Goal: Task Accomplishment & Management: Use online tool/utility

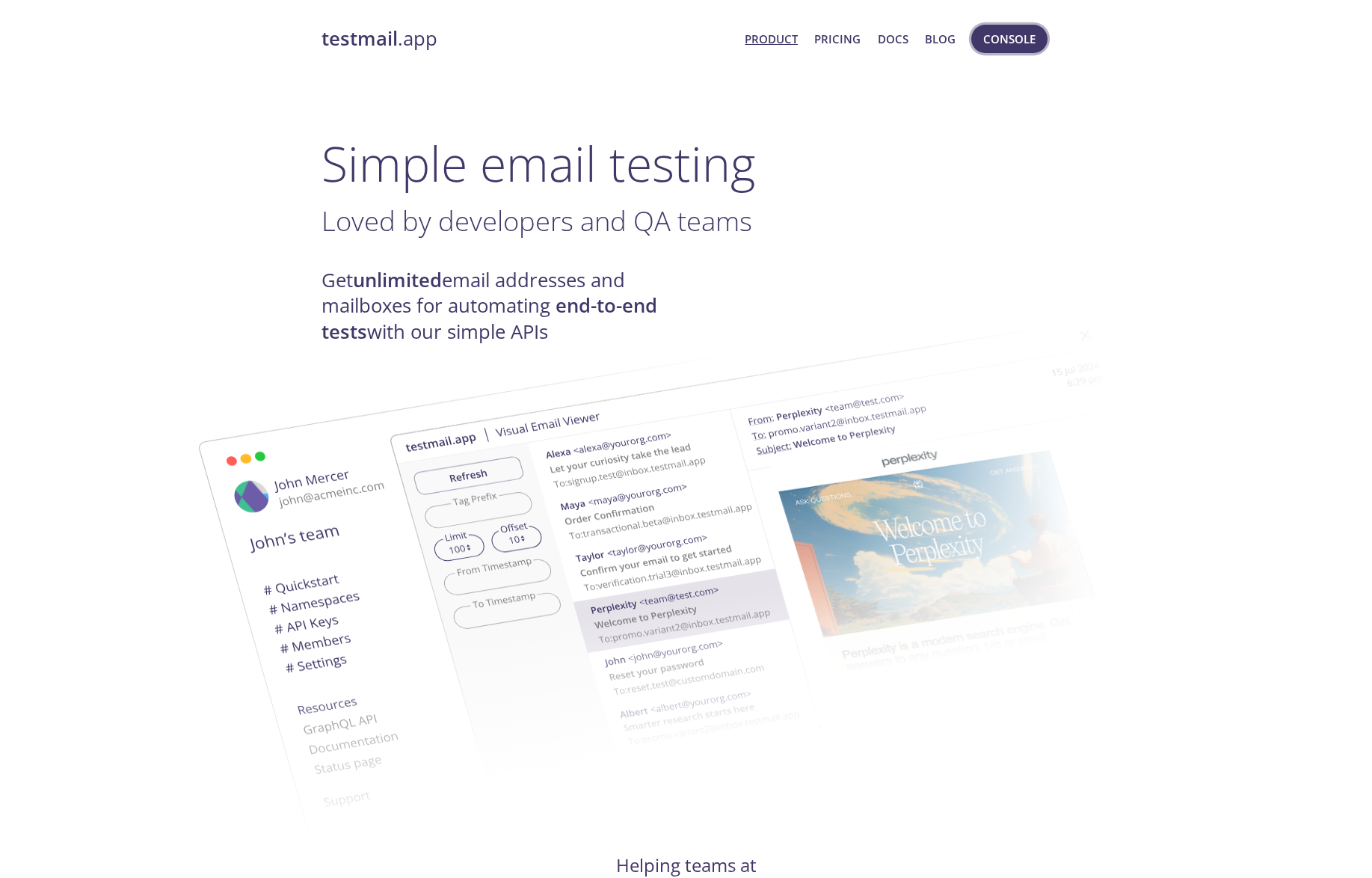
click at [1005, 44] on span "Console" at bounding box center [1009, 39] width 53 height 20
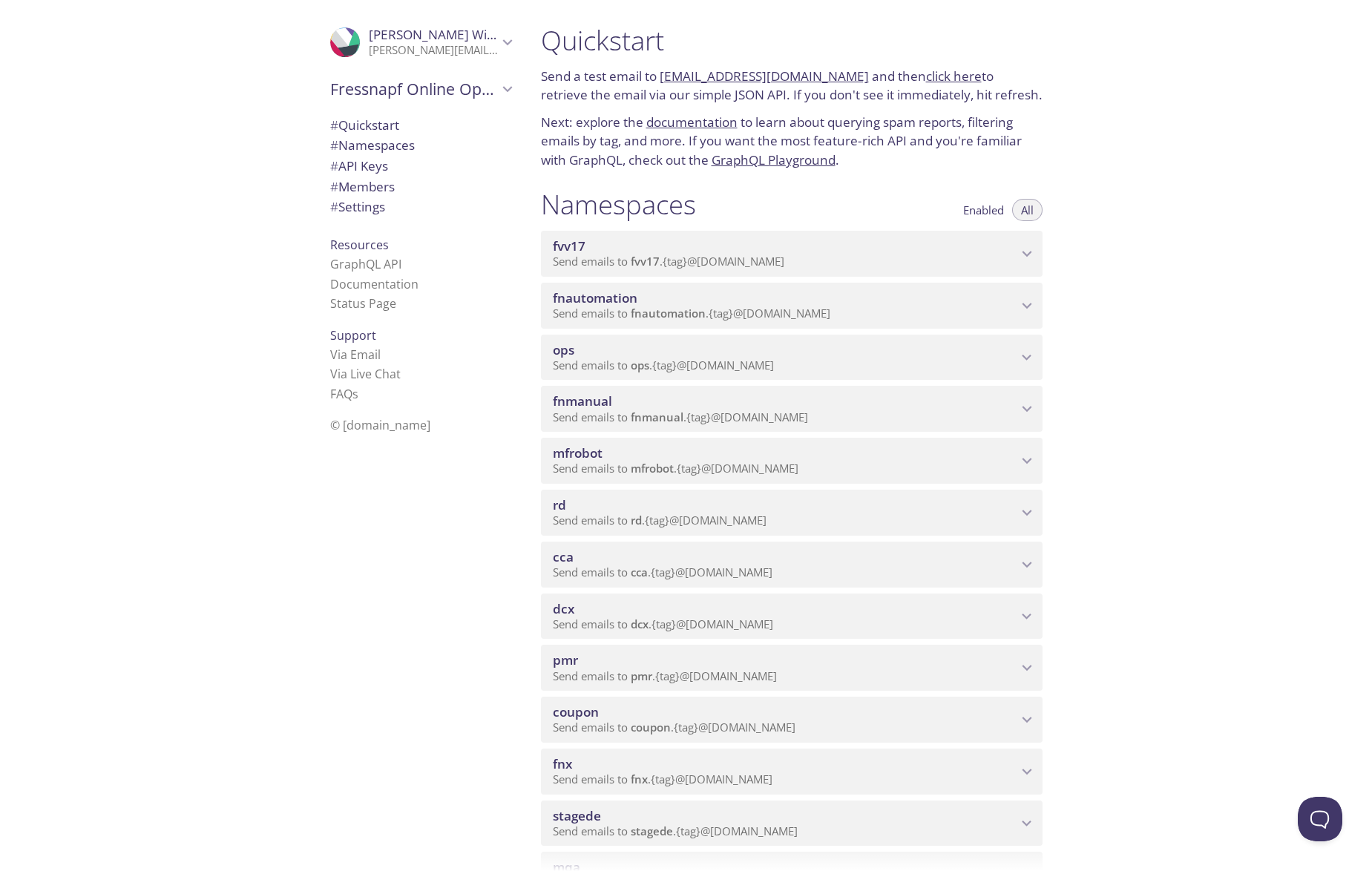
click at [752, 290] on span "fnautomation" at bounding box center [785, 298] width 465 height 16
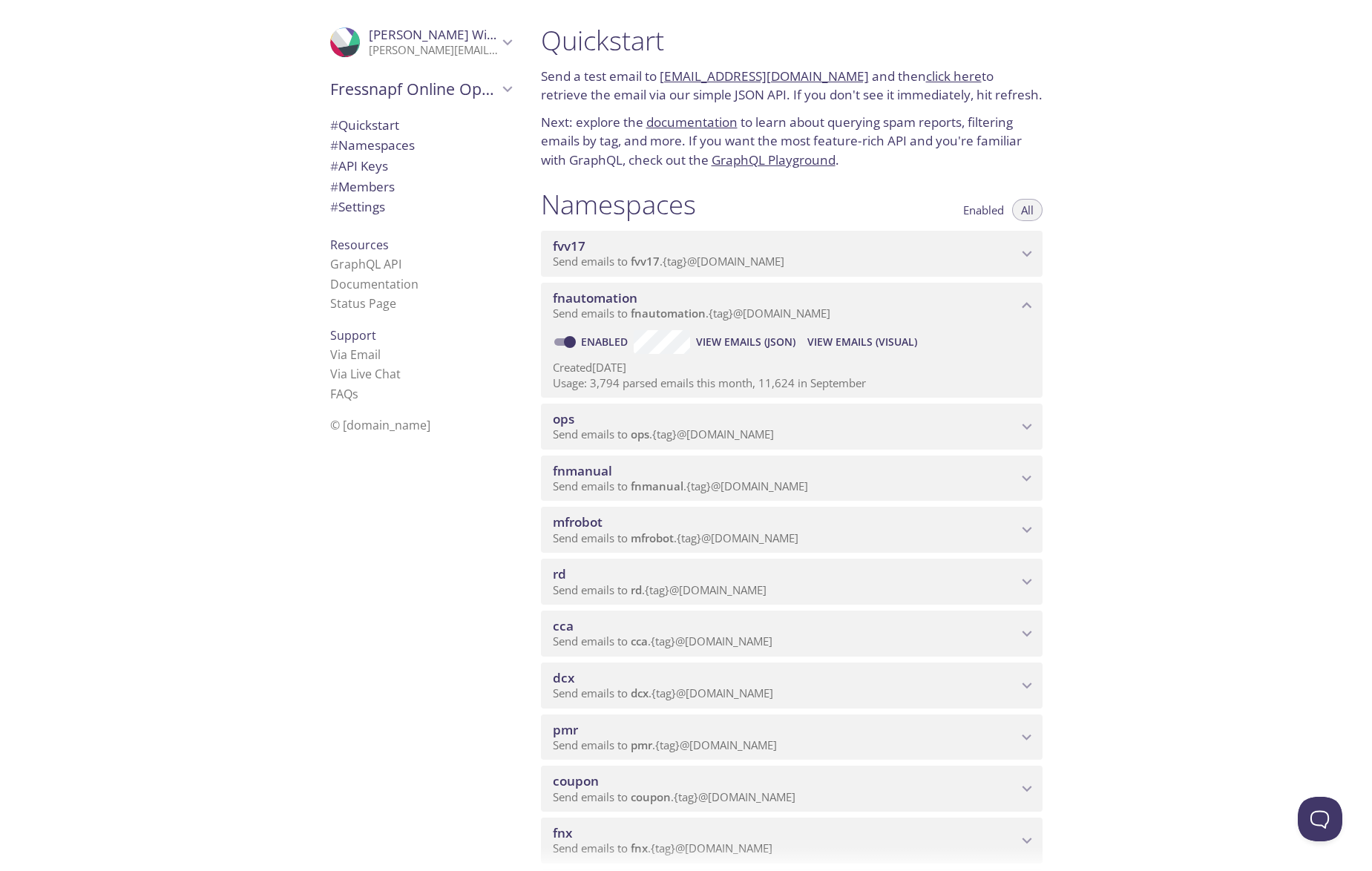
click at [836, 338] on span "View Emails (Visual)" at bounding box center [862, 341] width 110 height 17
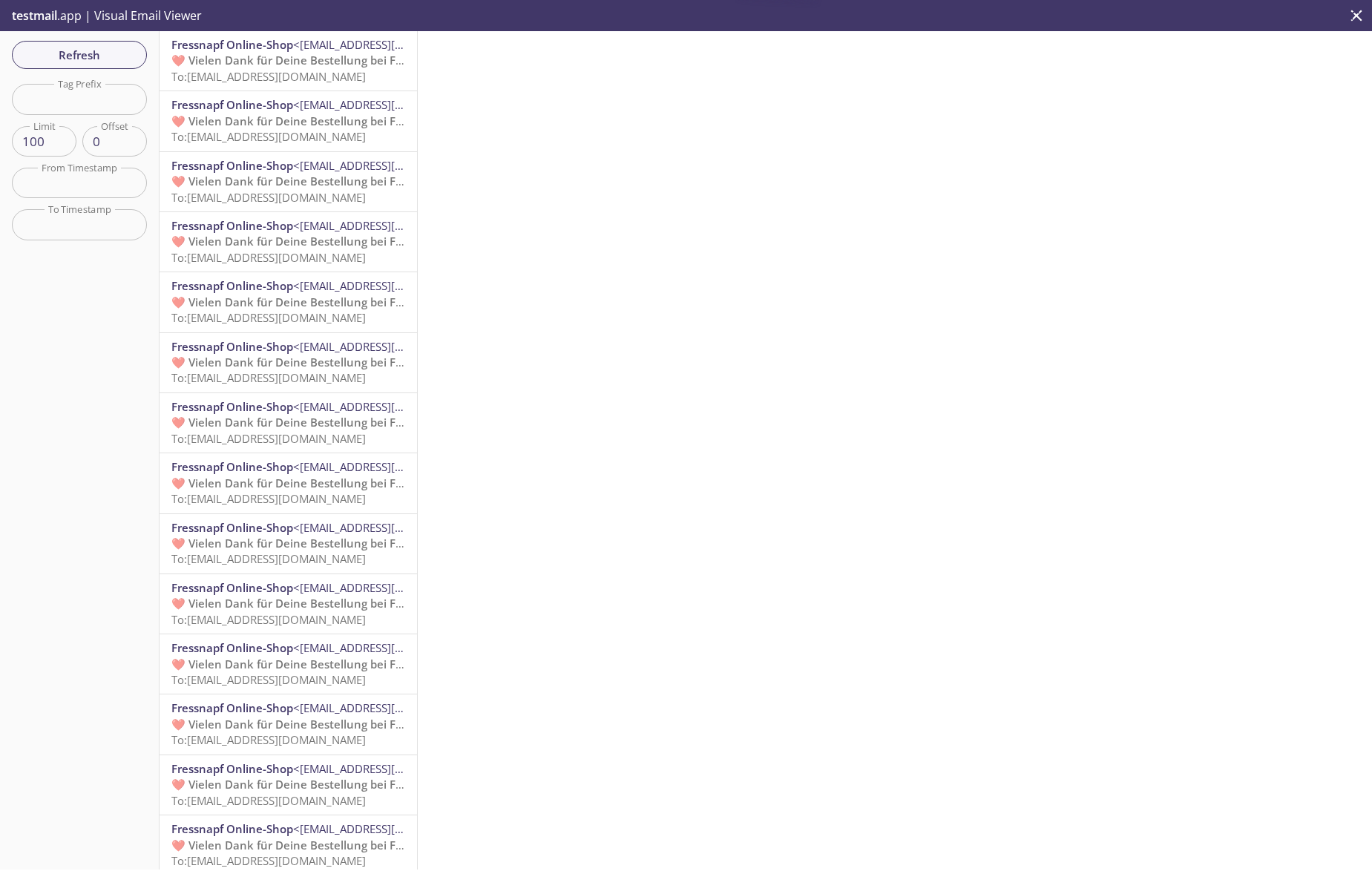
click at [239, 54] on span "❤️ Vielen Dank für Deine Bestellung bei Fressnapf" at bounding box center [307, 59] width 270 height 15
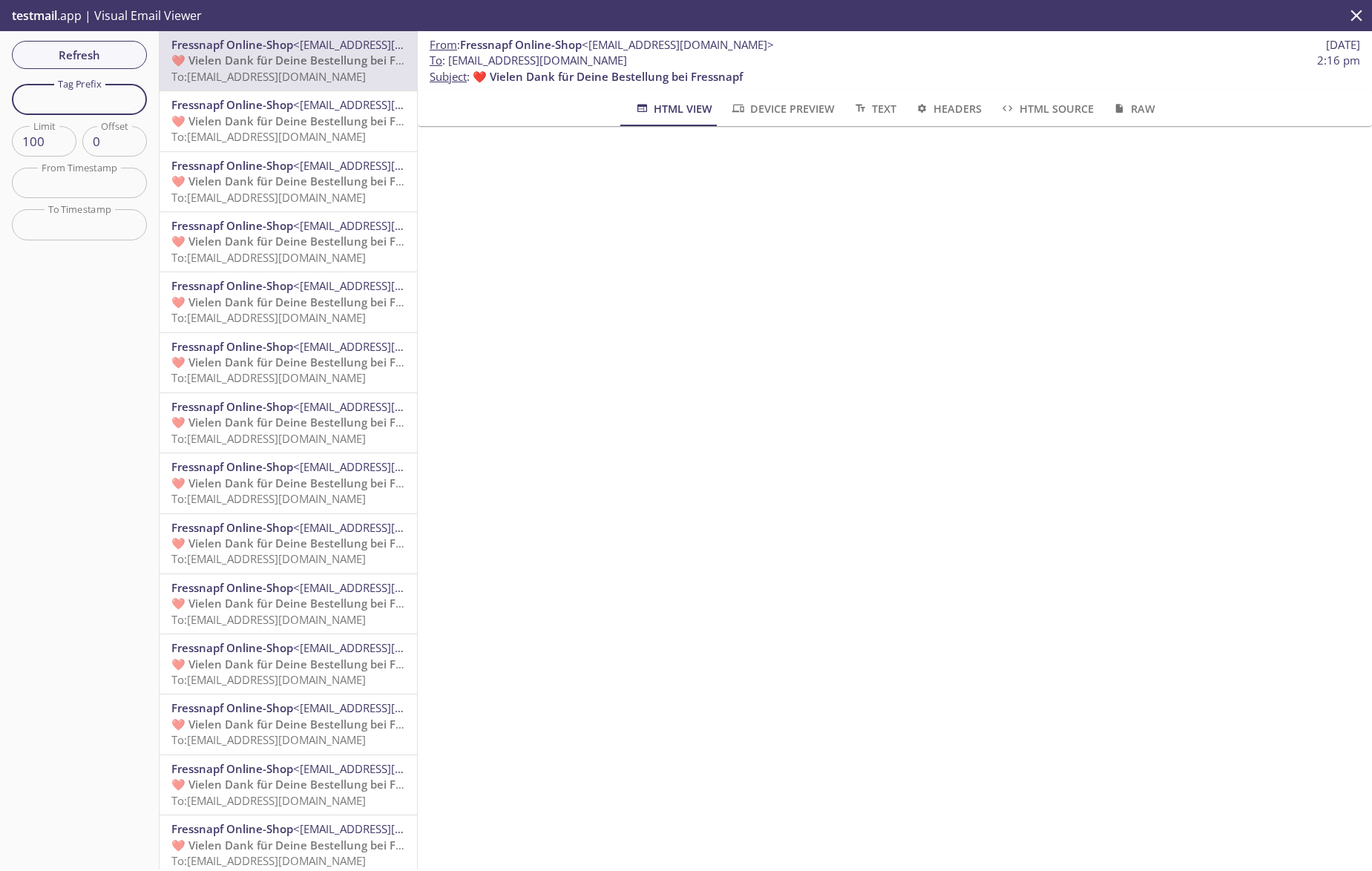
paste input "1520305935"
type input "1520305935"
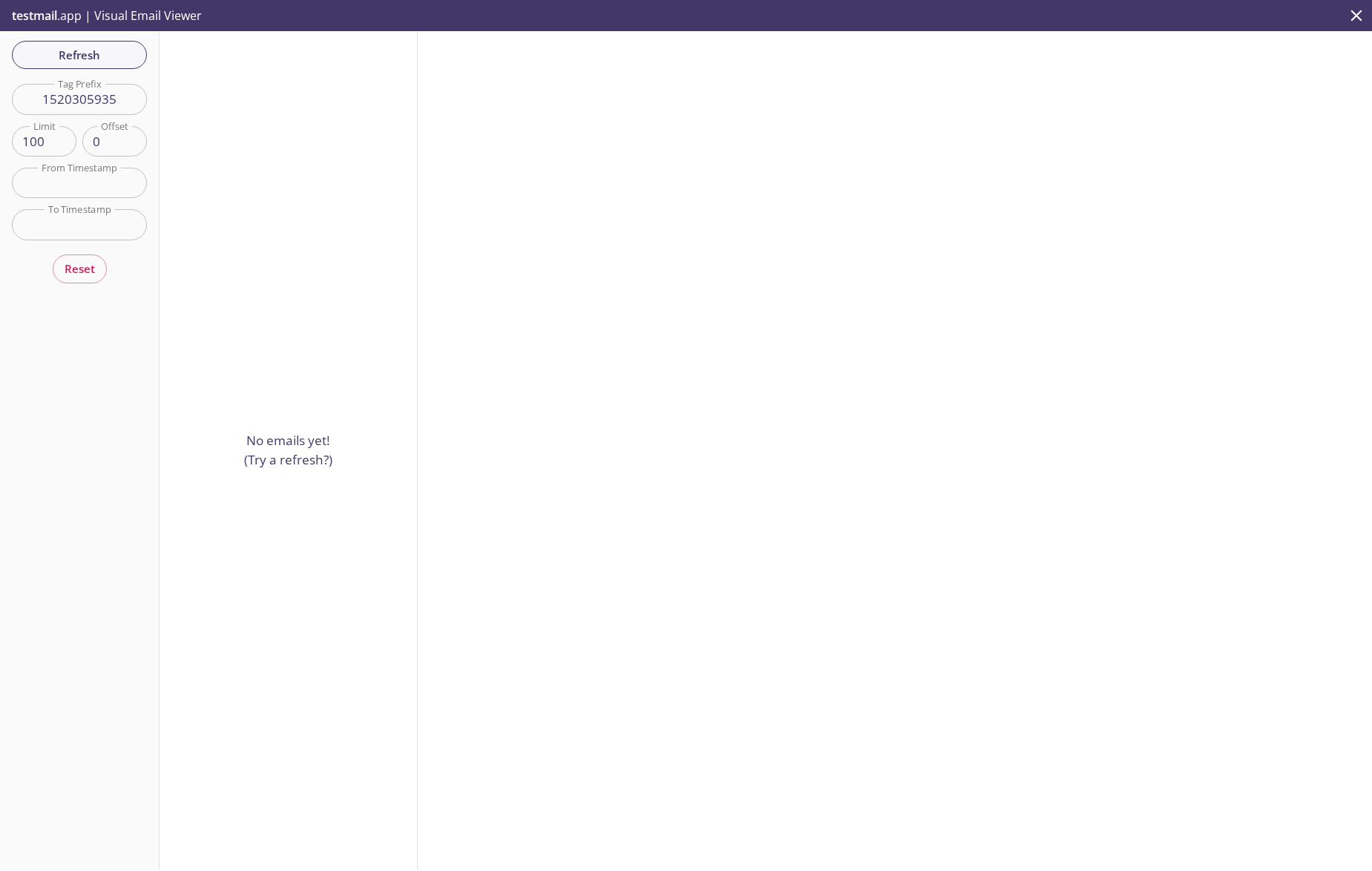
click at [103, 93] on input "1520305935" at bounding box center [79, 98] width 135 height 30
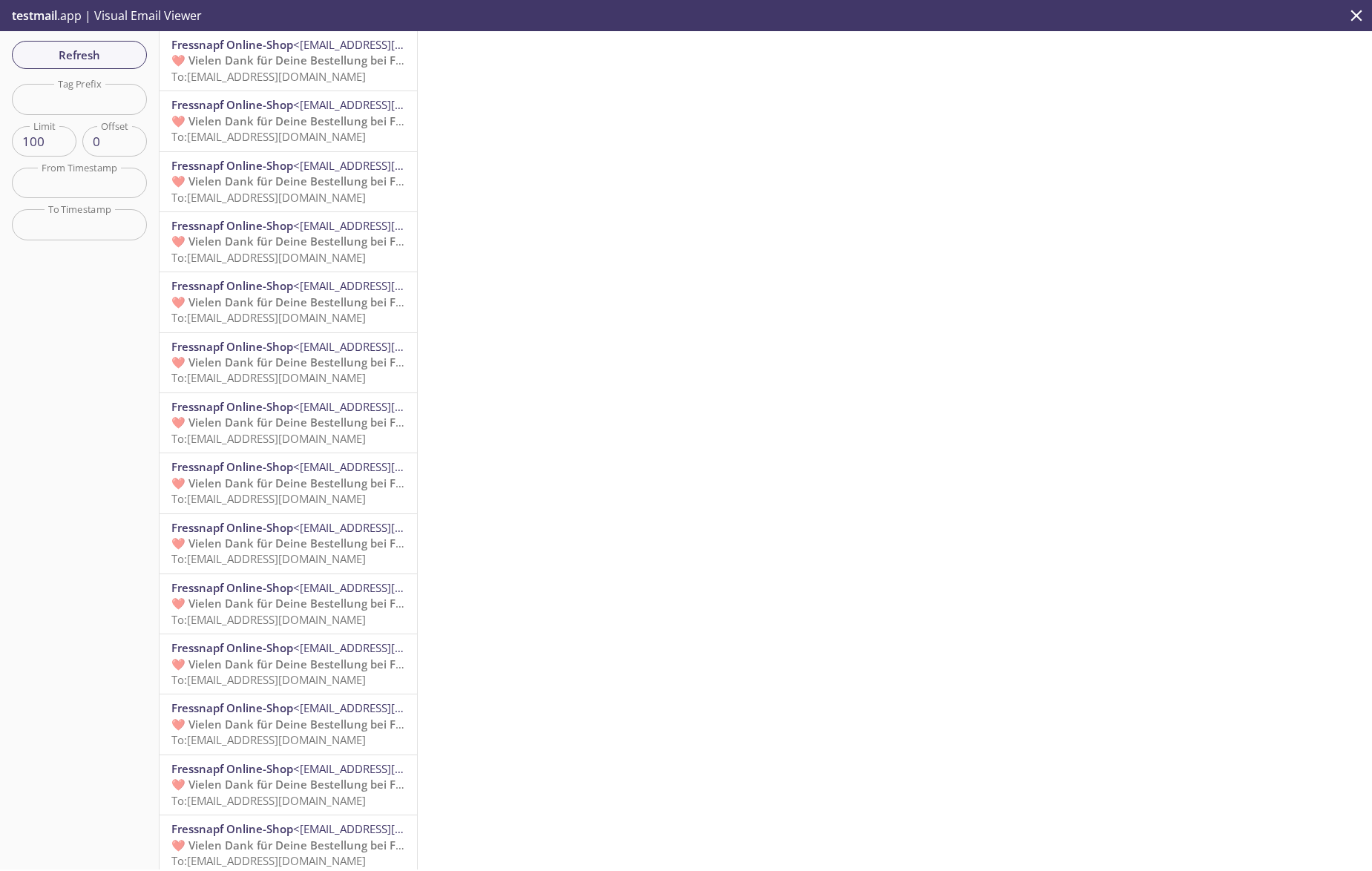
click at [310, 49] on span "<[EMAIL_ADDRESS][DOMAIN_NAME]>" at bounding box center [389, 44] width 192 height 15
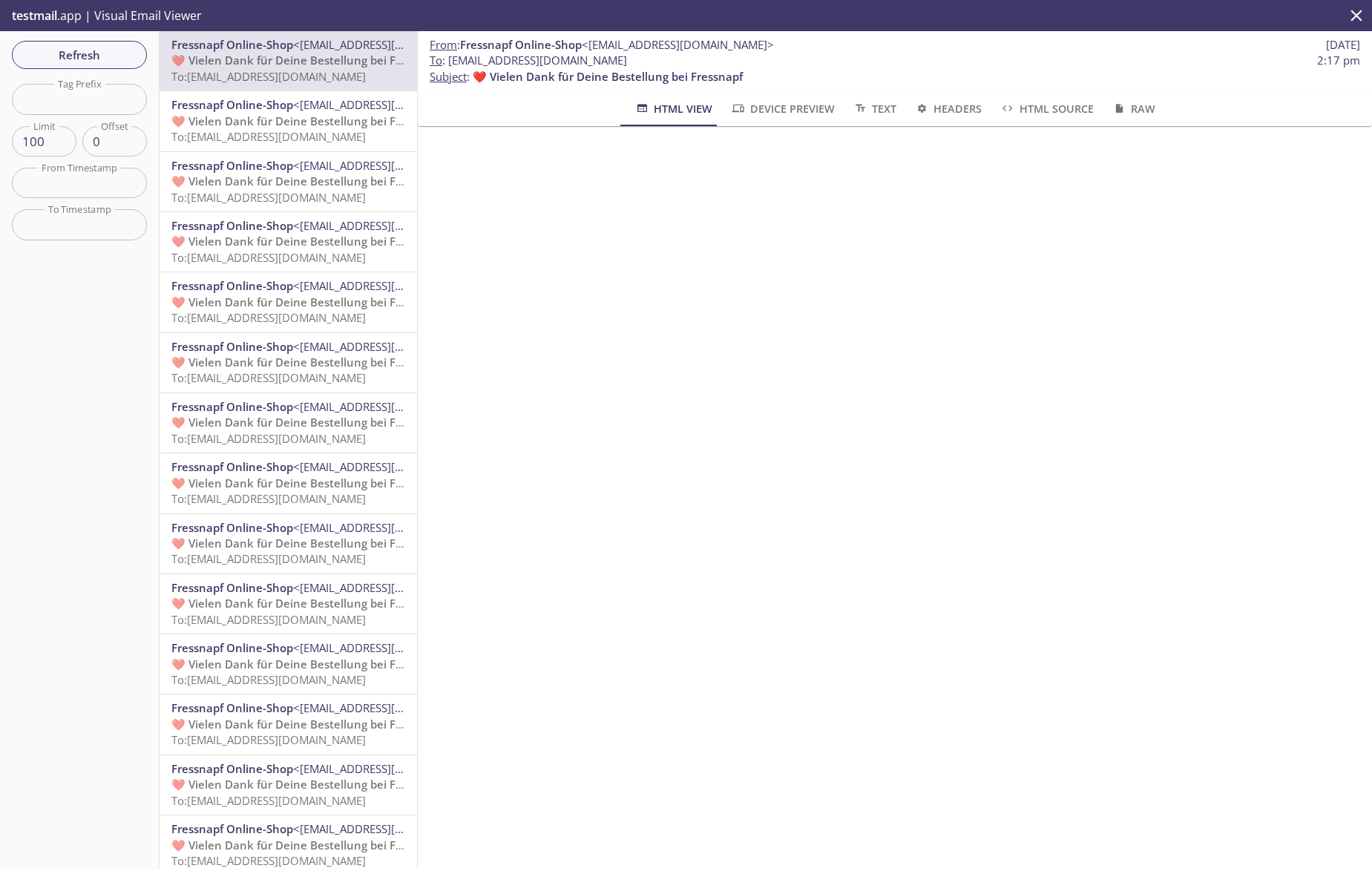
click at [330, 113] on span "❤️ Vielen Dank für Deine Bestellung bei Fressnapf" at bounding box center [307, 120] width 270 height 15
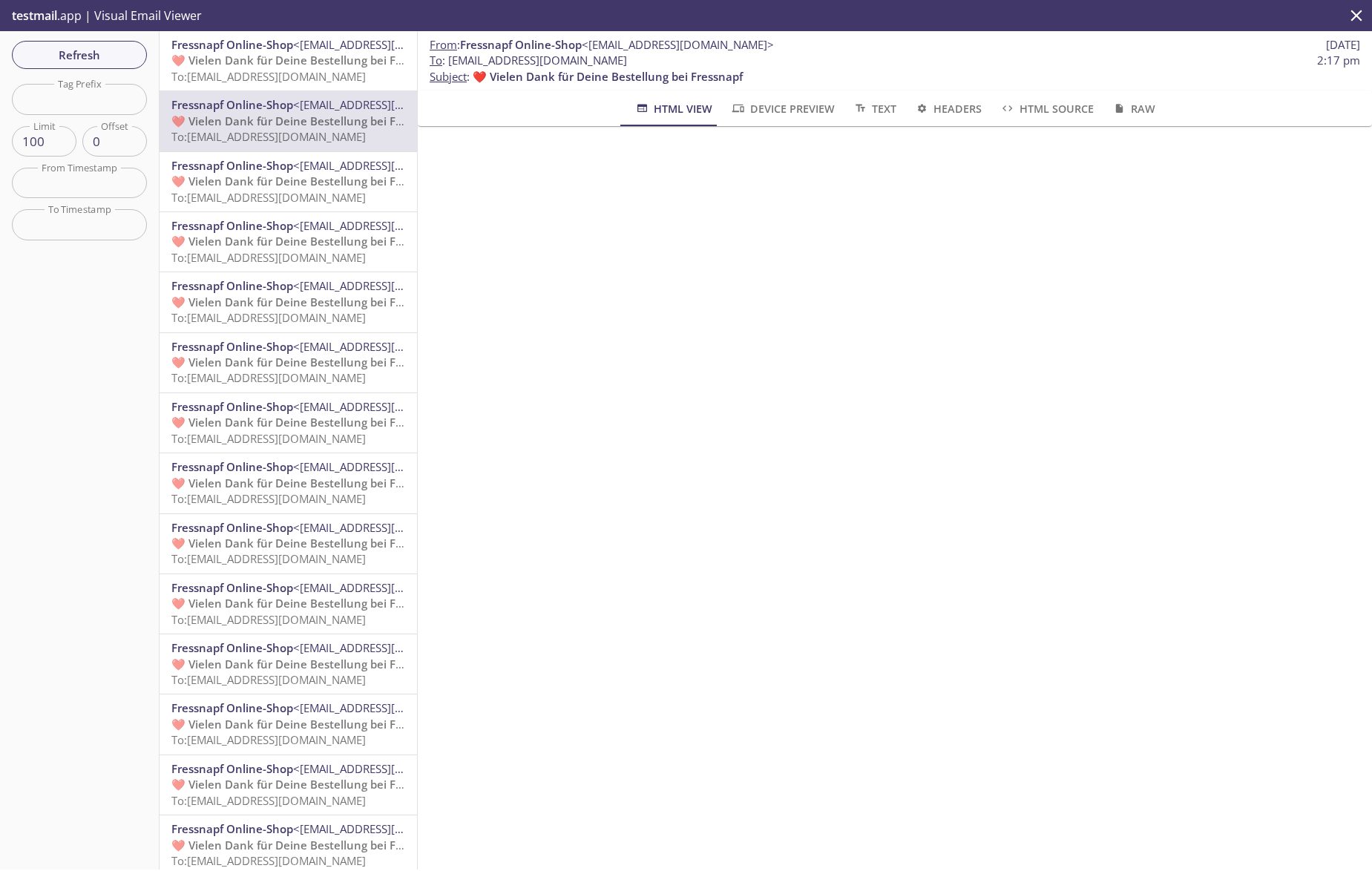
click at [1357, 17] on icon "close" at bounding box center [1356, 16] width 19 height 19
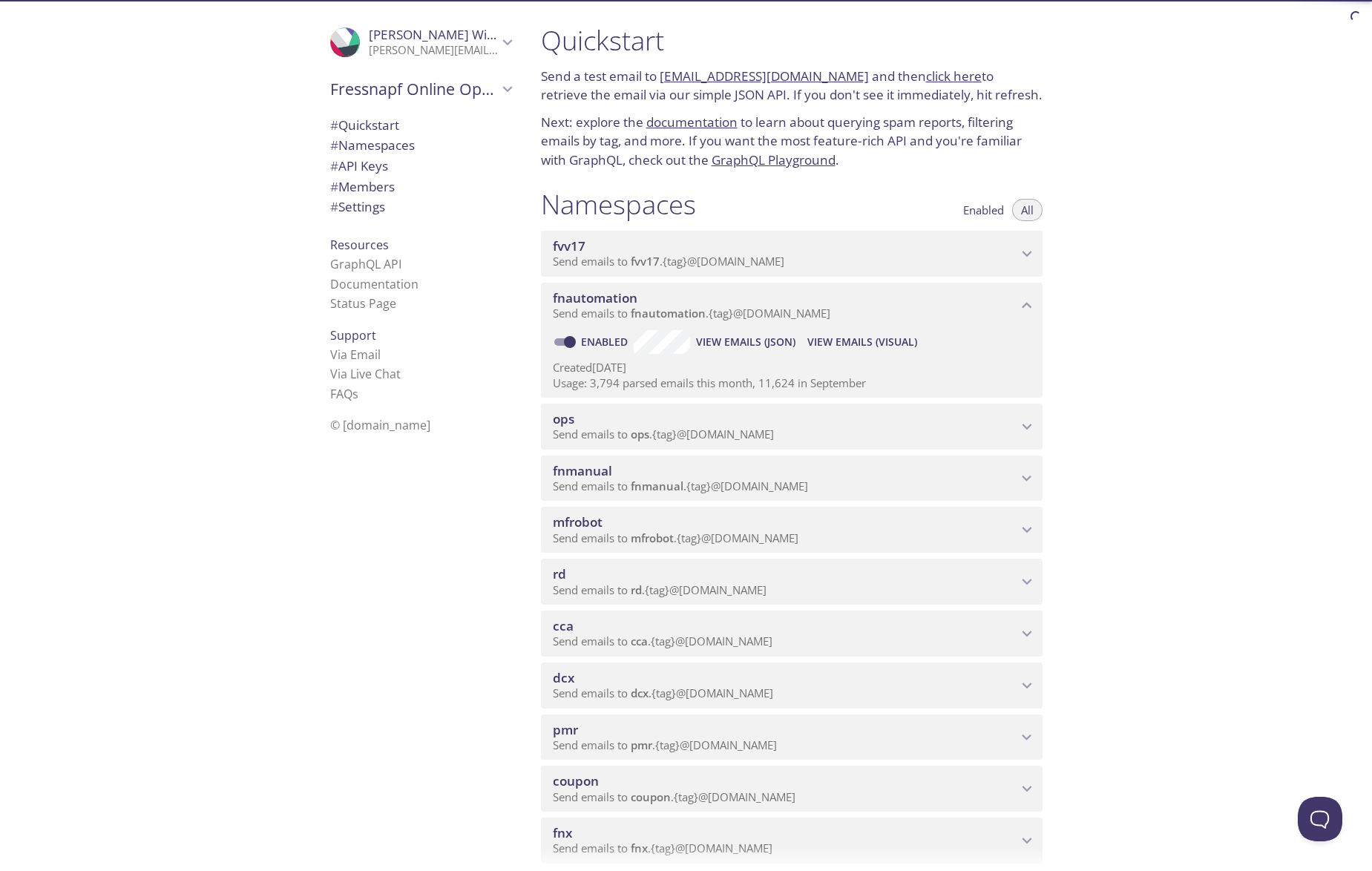
click at [759, 334] on span "View Emails (JSON)" at bounding box center [746, 341] width 100 height 17
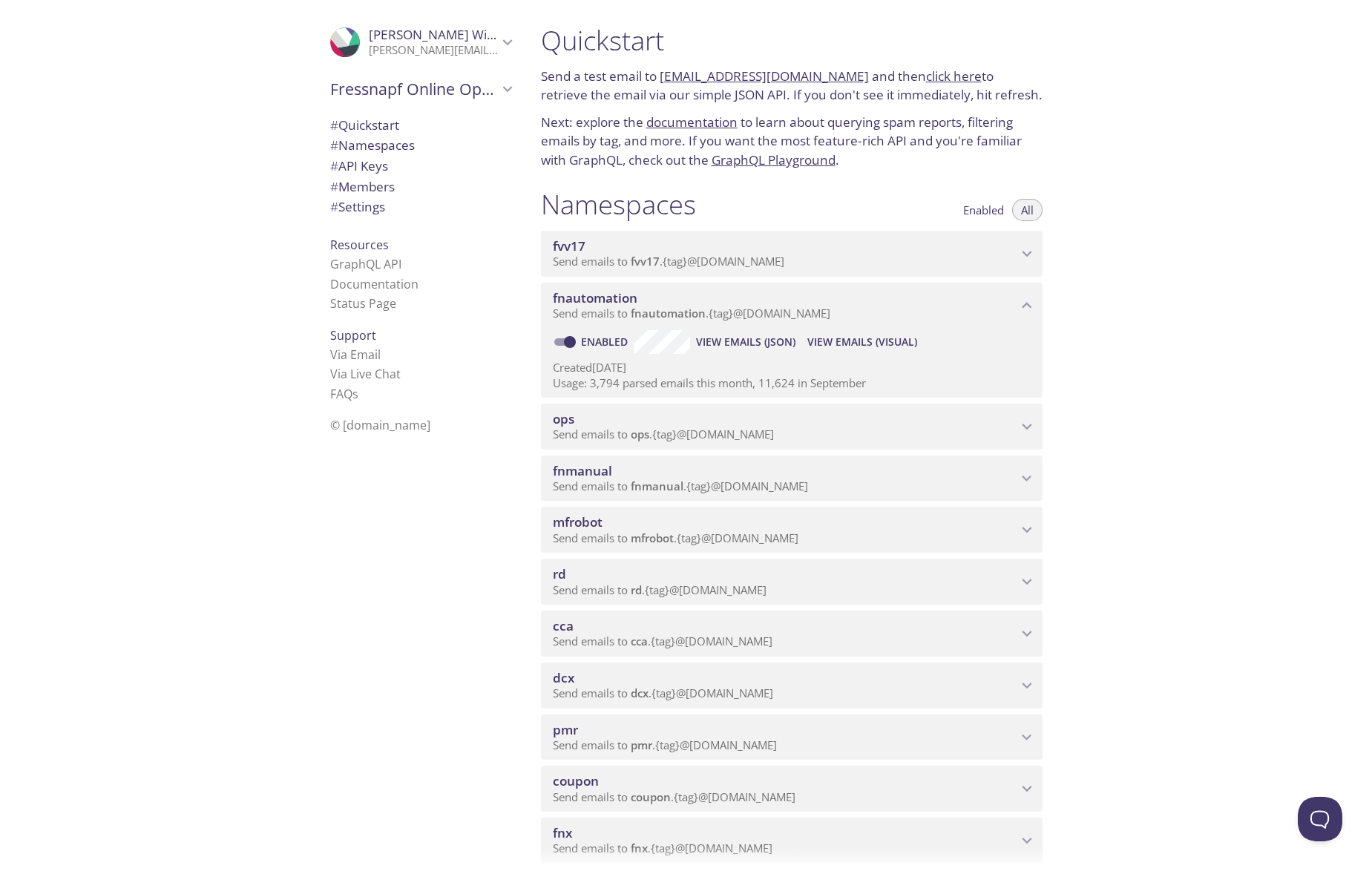
click at [122, 482] on div ".cls-1 { fill: #6d5ca8; } .cls-2 { fill: #3fc191; } .cls-3 { fill: #3b4752; } .…" at bounding box center [264, 436] width 529 height 871
